Goal: Task Accomplishment & Management: Manage account settings

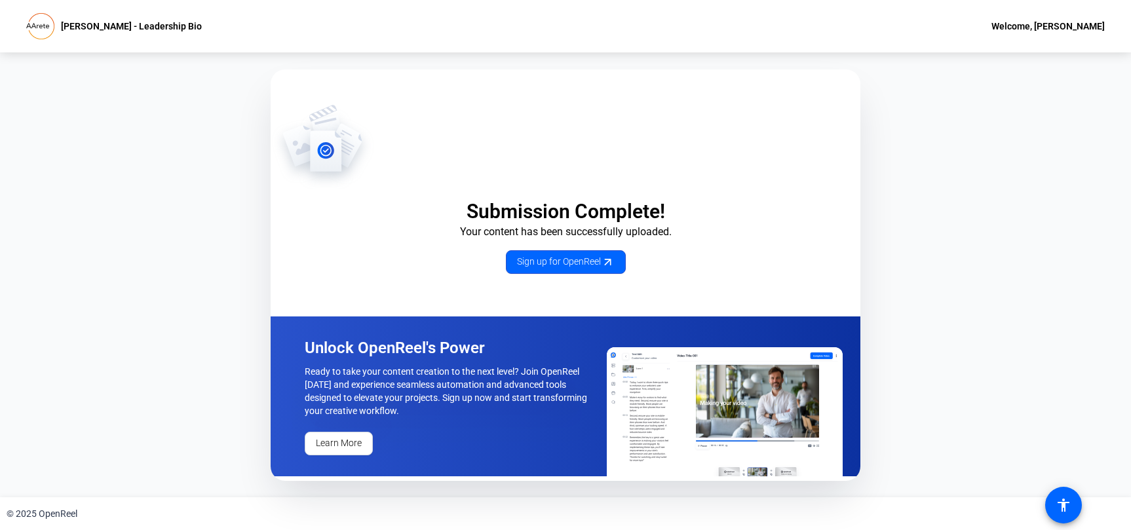
click at [1028, 29] on div "Welcome, [PERSON_NAME]" at bounding box center [1048, 26] width 113 height 16
click at [104, 26] on div at bounding box center [565, 265] width 1131 height 530
click at [610, 263] on icon at bounding box center [607, 262] width 5 height 5
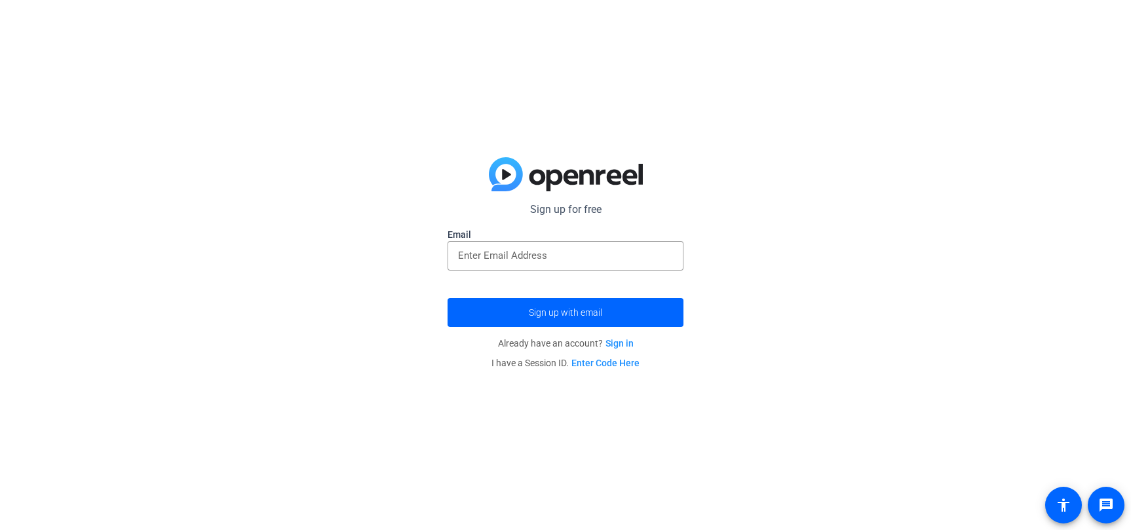
click at [622, 342] on link "Sign in" at bounding box center [620, 343] width 28 height 10
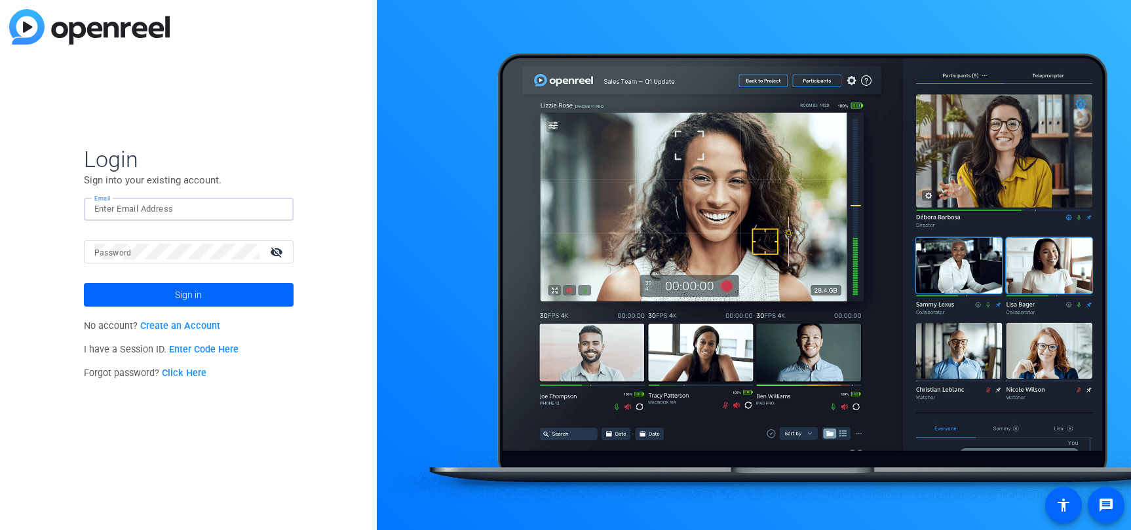
click at [229, 208] on input "Email" at bounding box center [188, 209] width 189 height 16
type input "[EMAIL_ADDRESS][DOMAIN_NAME]"
